Goal: Task Accomplishment & Management: Use online tool/utility

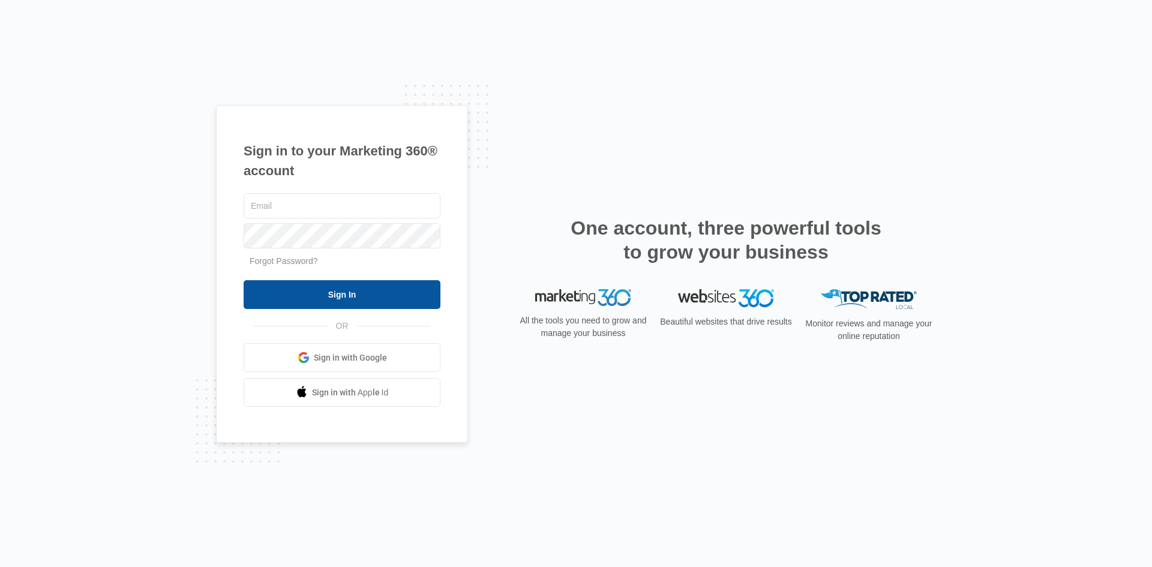
type input "[PERSON_NAME][EMAIL_ADDRESS][DOMAIN_NAME]"
click at [350, 302] on input "Sign In" at bounding box center [342, 294] width 197 height 29
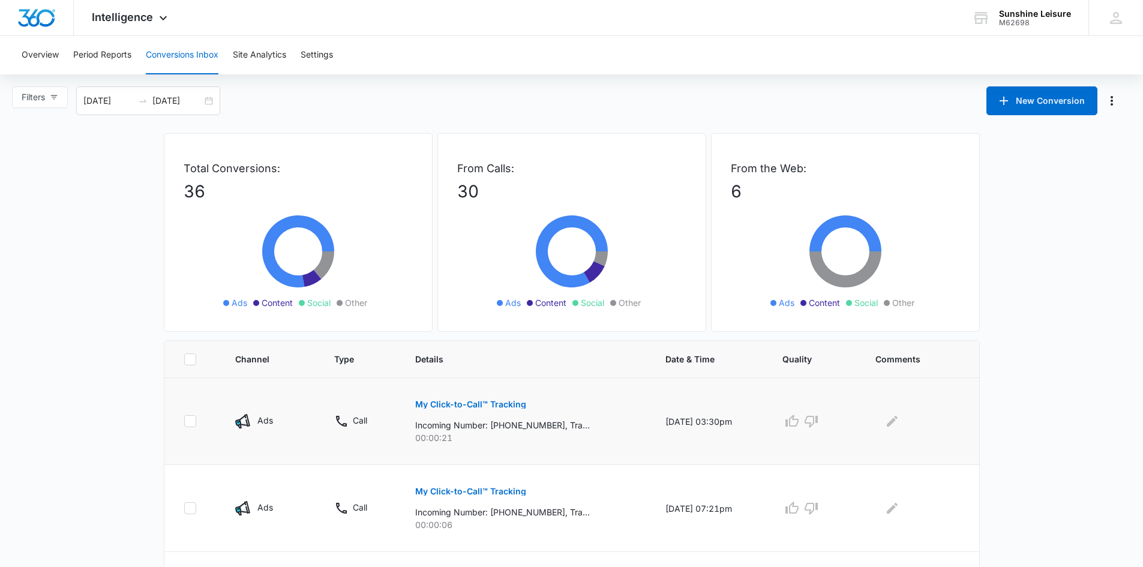
click at [457, 420] on p "Incoming Number: +13055629317, Tracking Number: +16892070265, Ring To: +1689278…" at bounding box center [502, 425] width 175 height 13
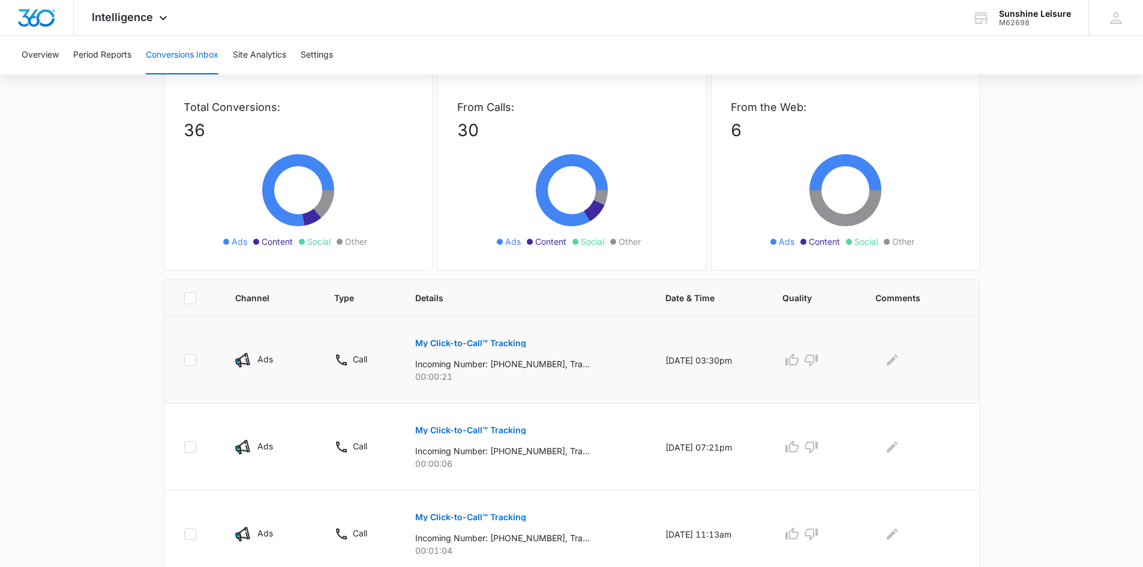
scroll to position [60, 0]
click at [512, 344] on p "My Click-to-Call™ Tracking" at bounding box center [470, 344] width 111 height 8
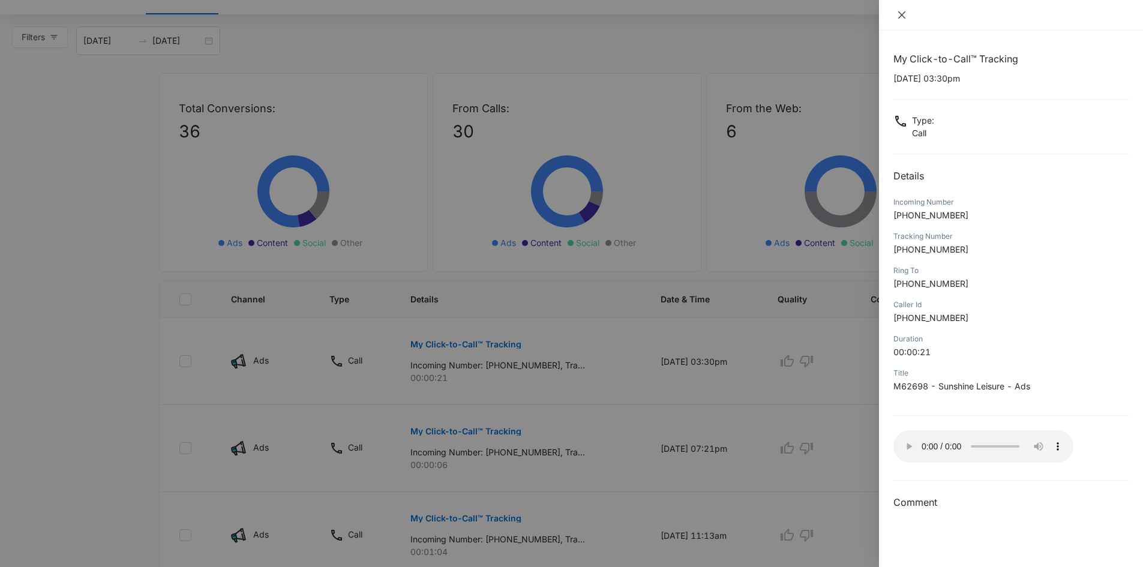
click at [900, 14] on icon "close" at bounding box center [902, 15] width 10 height 10
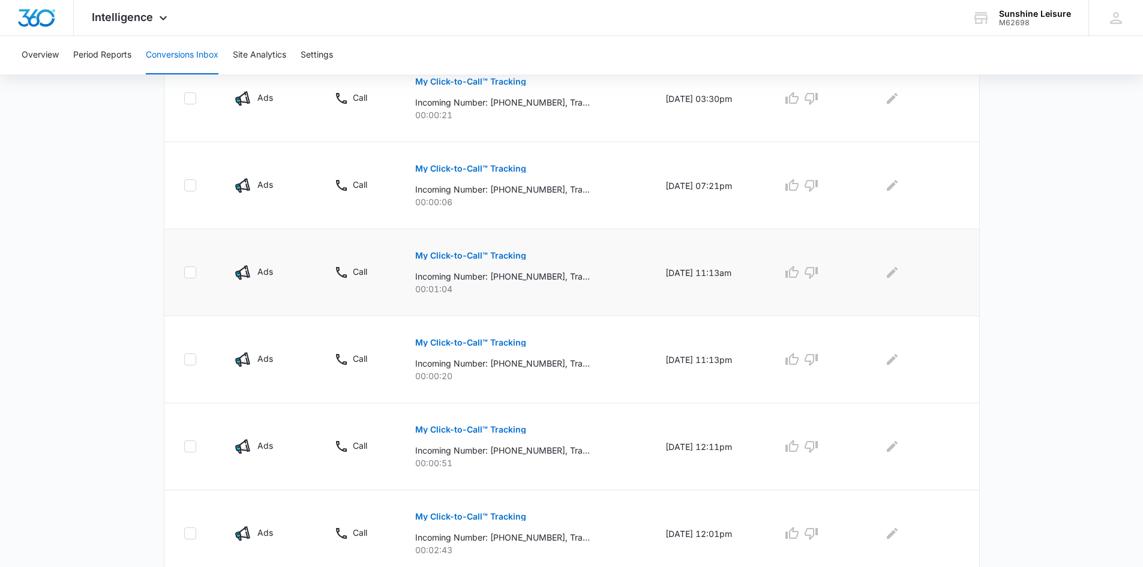
scroll to position [360, 0]
